Goal: Information Seeking & Learning: Learn about a topic

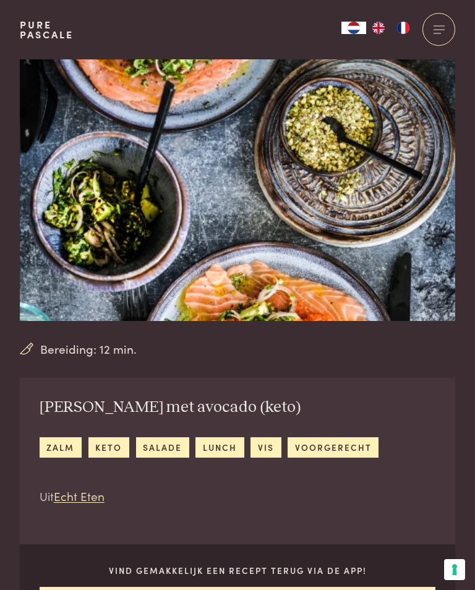
click at [435, 32] on div at bounding box center [438, 29] width 33 height 33
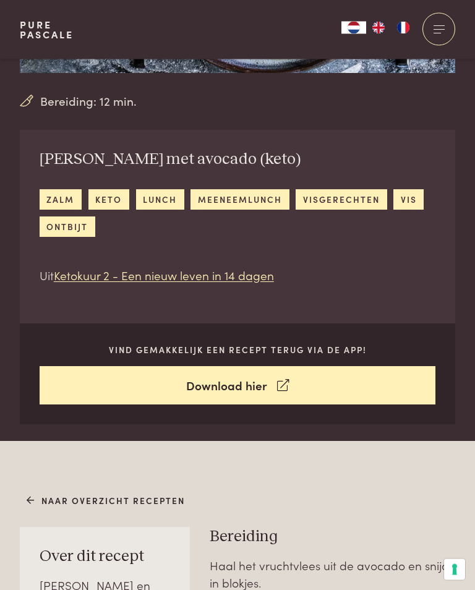
scroll to position [266, 0]
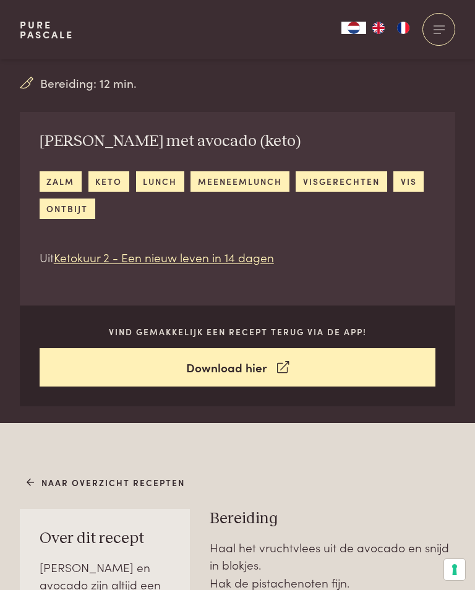
click at [103, 480] on link "Naar overzicht recepten" at bounding box center [106, 482] width 159 height 13
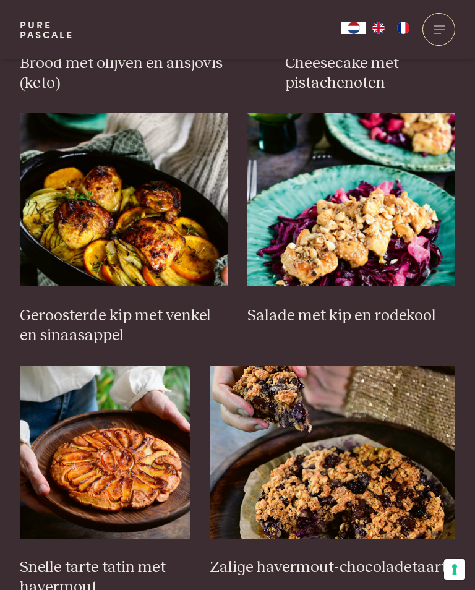
scroll to position [1247, 0]
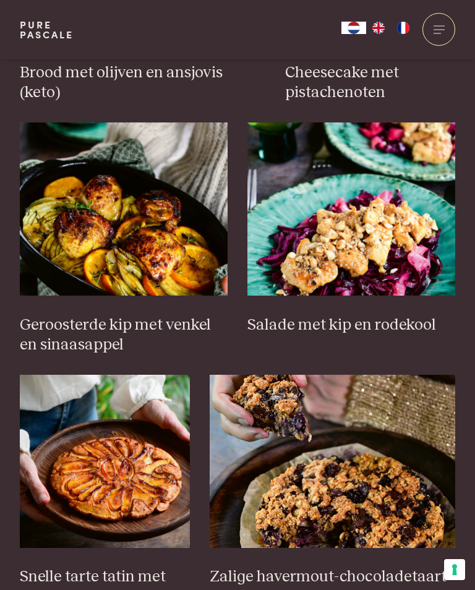
click at [142, 238] on img at bounding box center [124, 208] width 208 height 173
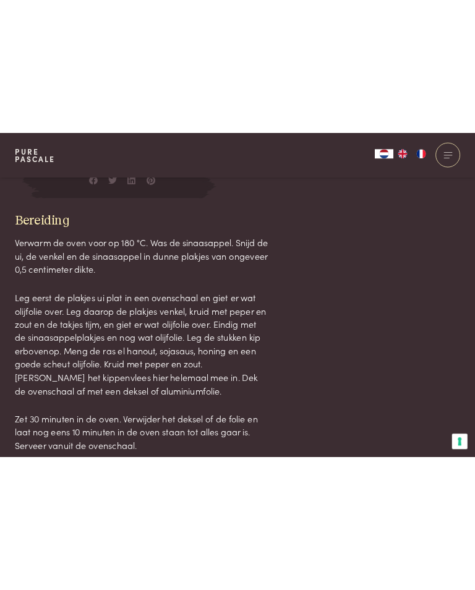
scroll to position [575, 0]
